Goal: Information Seeking & Learning: Learn about a topic

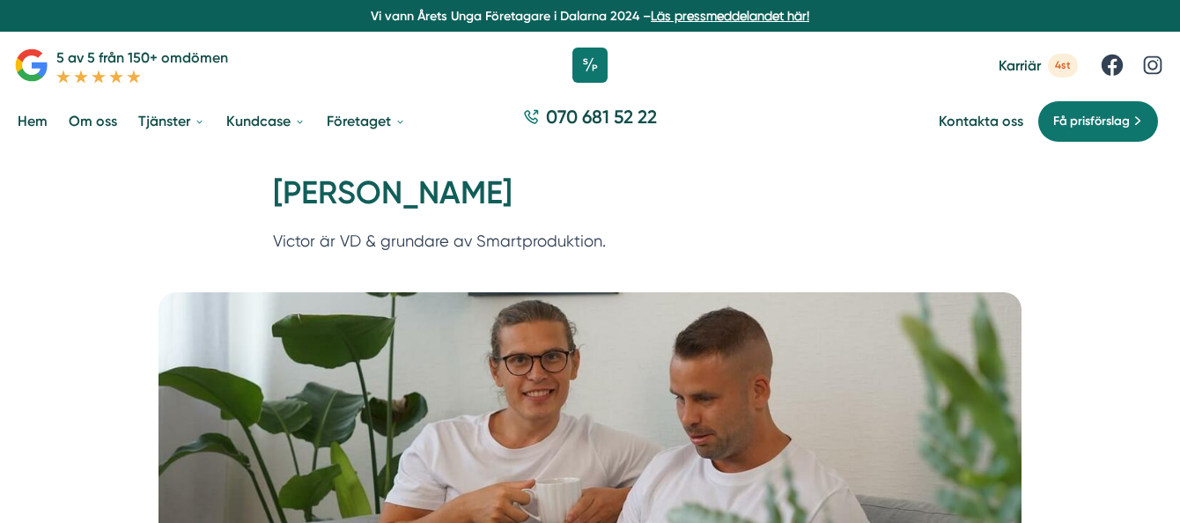
click at [1037, 71] on span "Karriär" at bounding box center [1020, 65] width 42 height 17
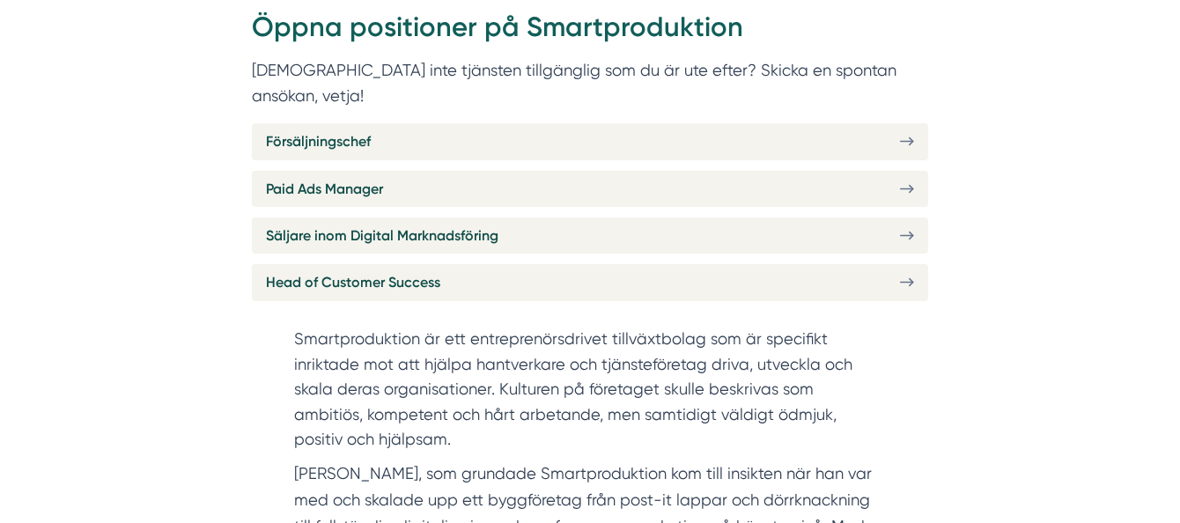
scroll to position [718, 0]
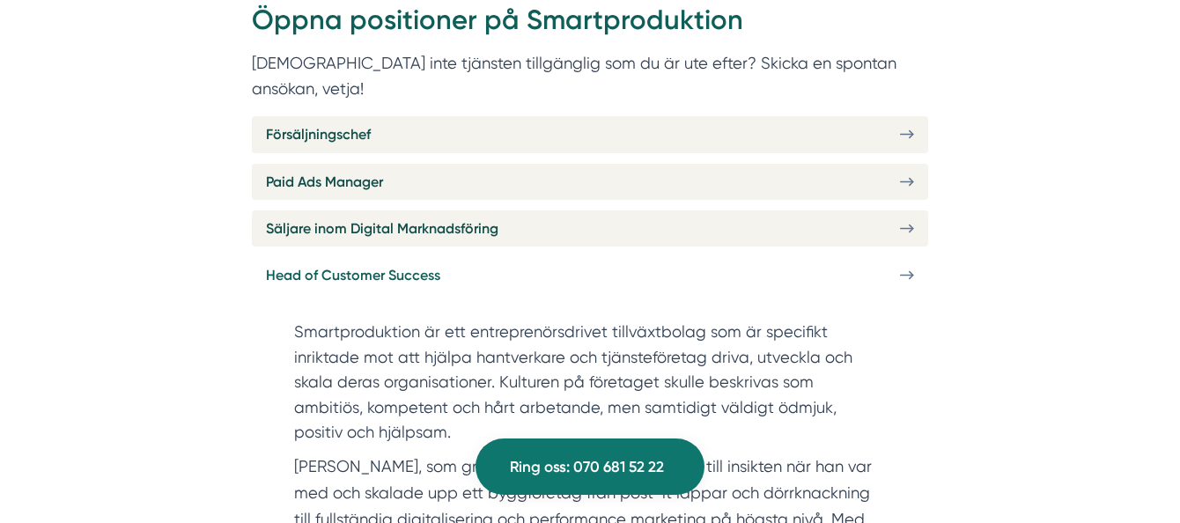
click at [906, 268] on icon at bounding box center [907, 275] width 14 height 15
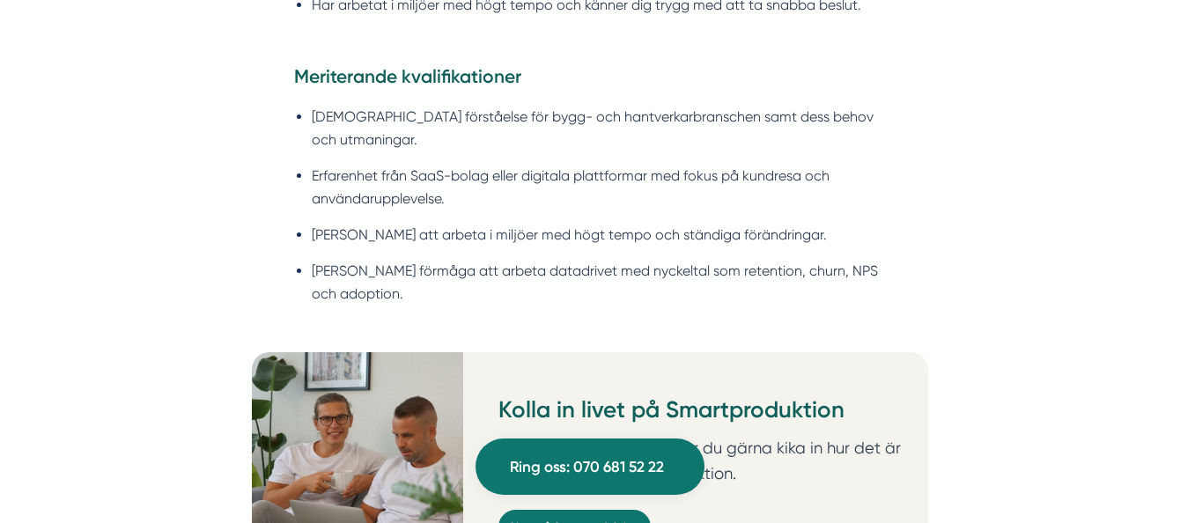
scroll to position [2033, 0]
